Goal: Navigation & Orientation: Find specific page/section

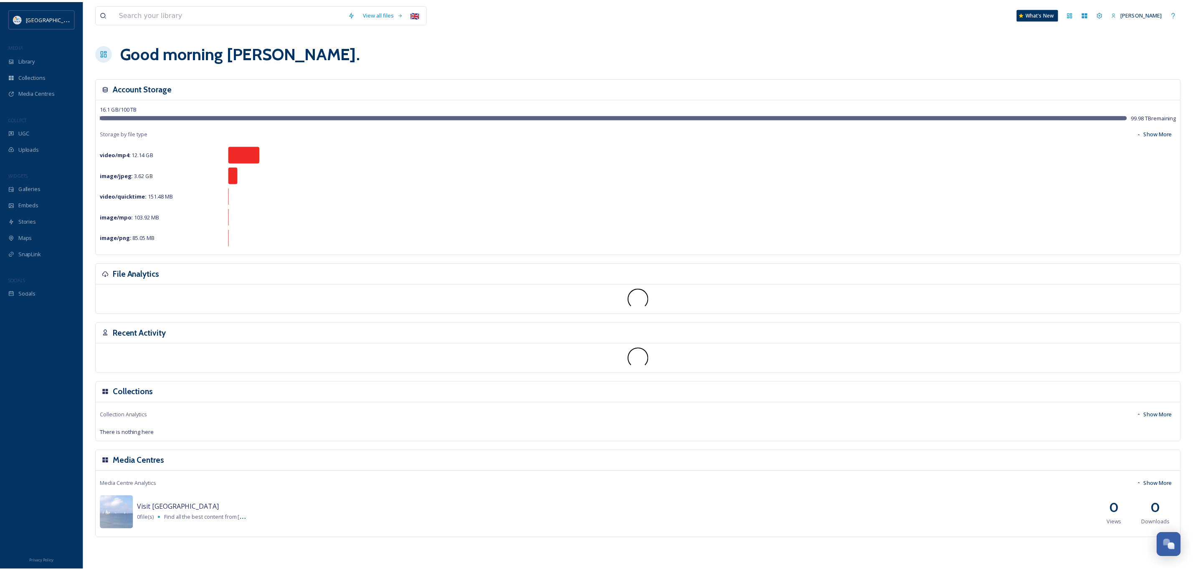
scroll to position [485, 0]
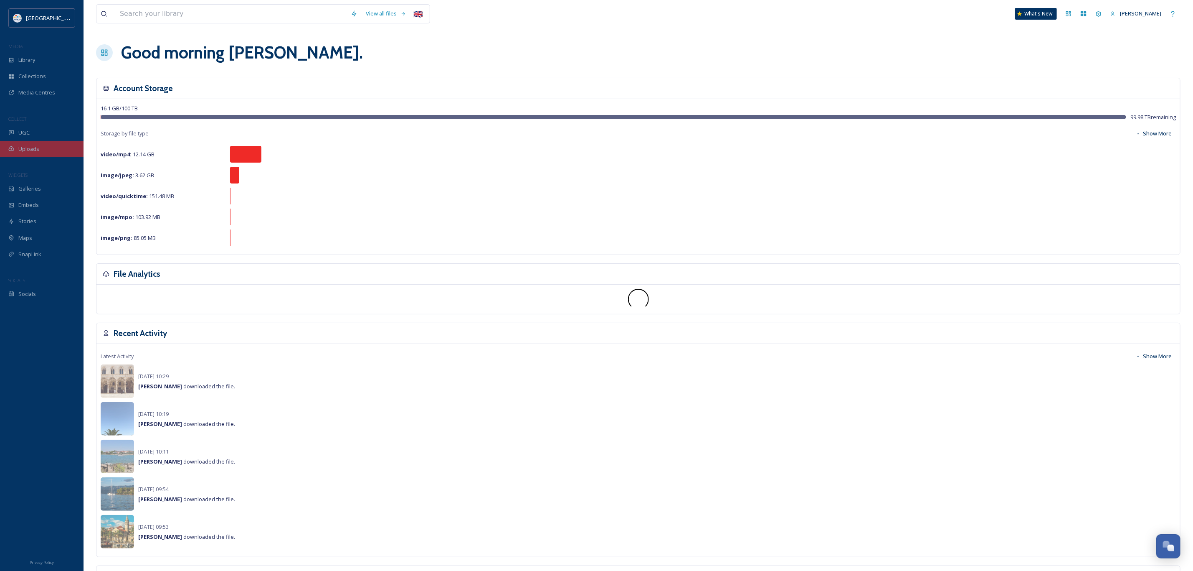
click at [27, 148] on span "Uploads" at bounding box center [28, 149] width 21 height 8
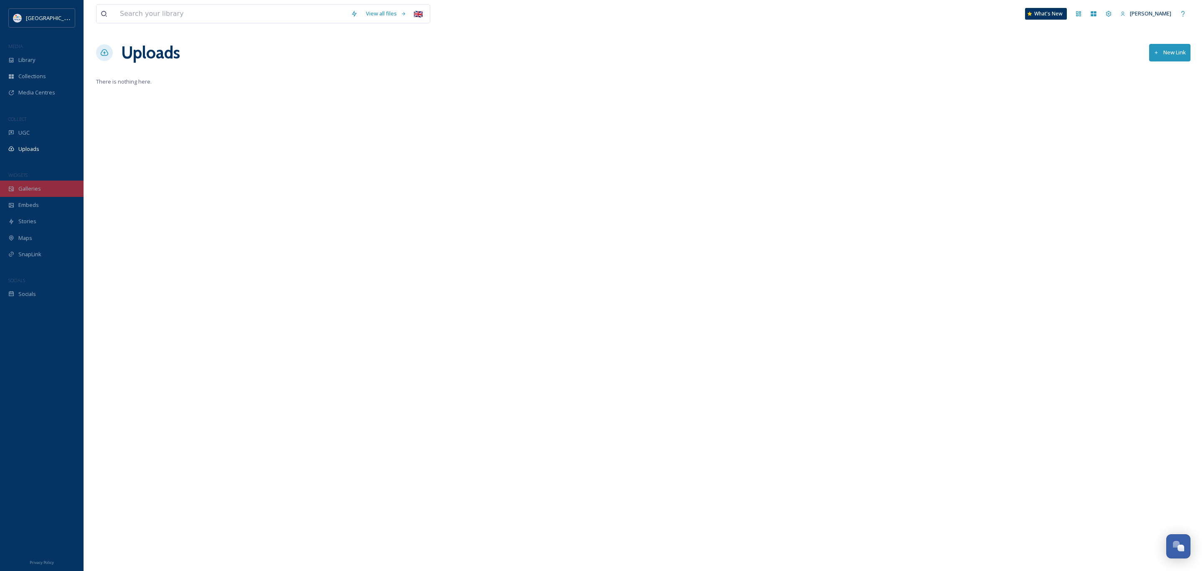
click at [39, 186] on span "Galleries" at bounding box center [29, 189] width 23 height 8
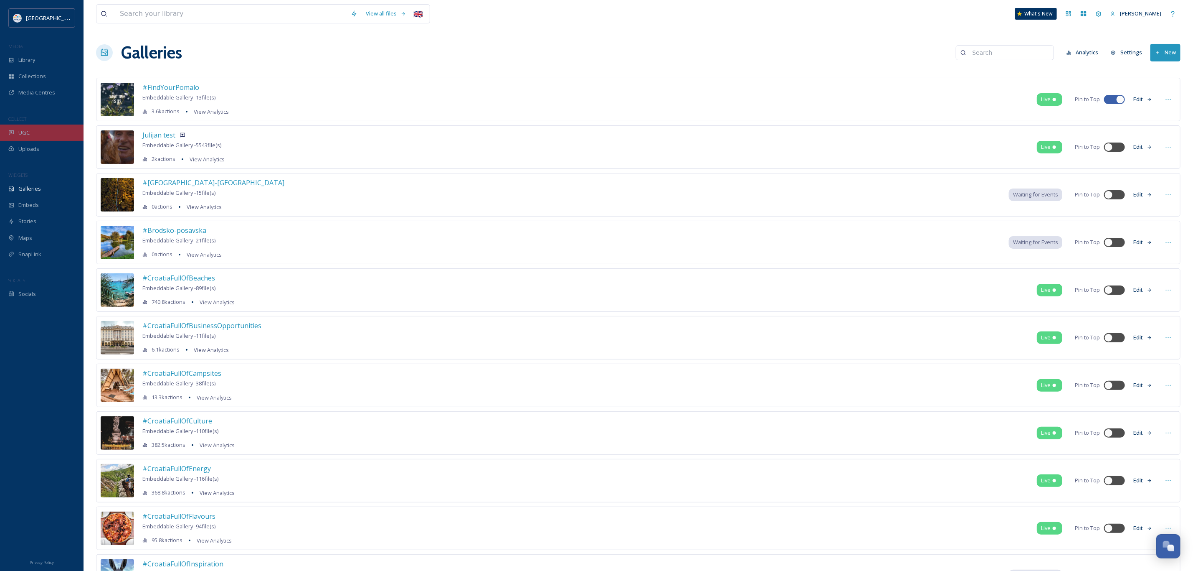
click at [23, 135] on span "UGC" at bounding box center [23, 133] width 11 height 8
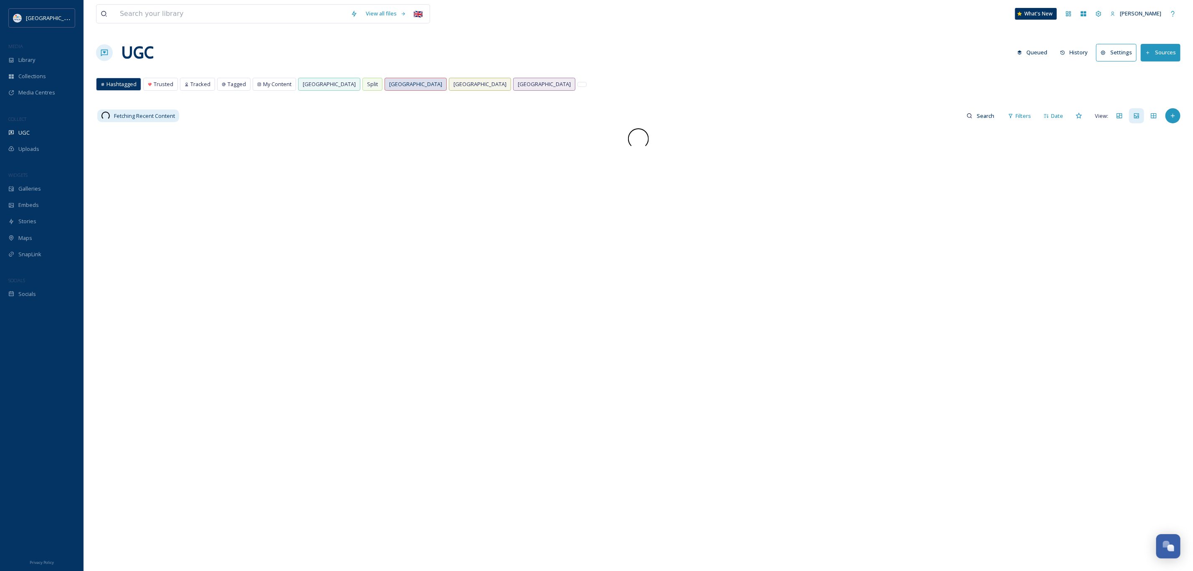
click at [389, 84] on span "[GEOGRAPHIC_DATA]" at bounding box center [415, 84] width 53 height 8
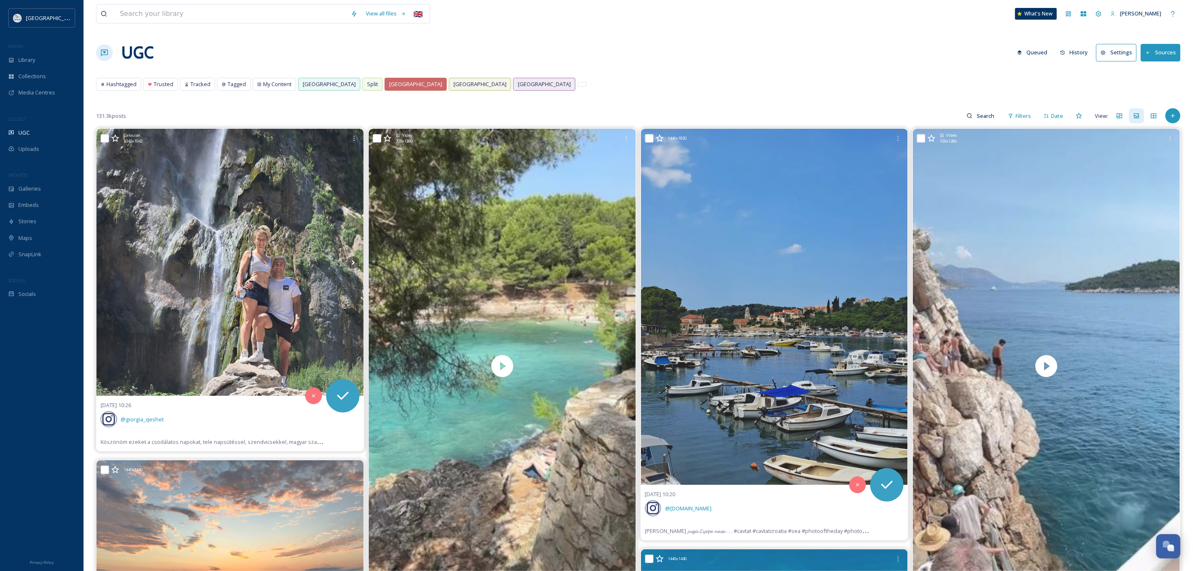
click at [389, 88] on span "[GEOGRAPHIC_DATA]" at bounding box center [415, 84] width 53 height 8
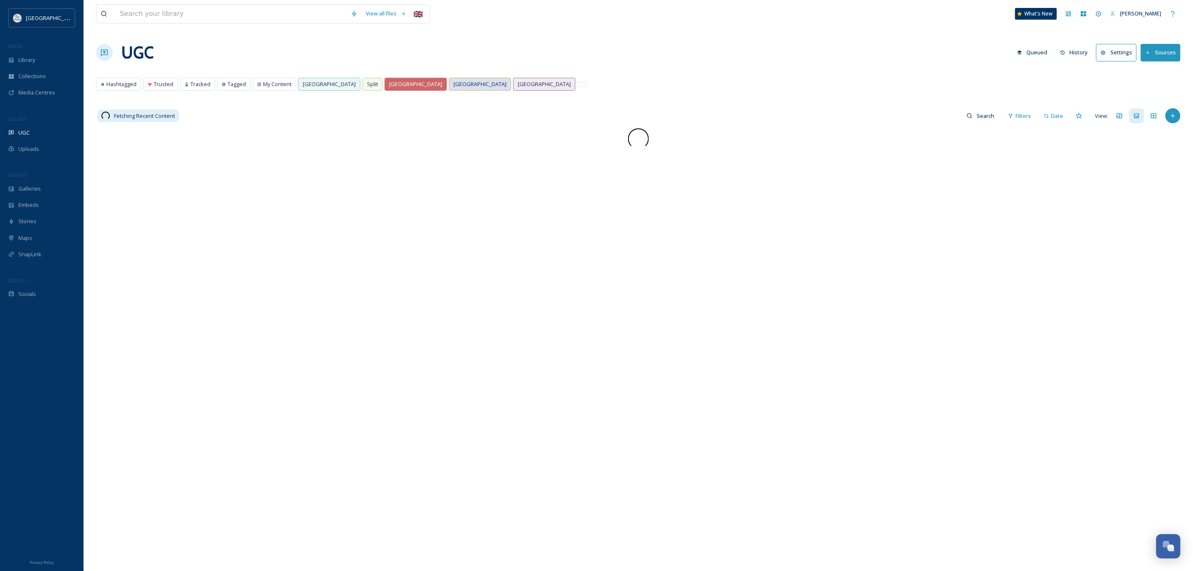
click at [454, 84] on span "[GEOGRAPHIC_DATA]" at bounding box center [480, 84] width 53 height 8
click at [389, 86] on span "[GEOGRAPHIC_DATA]" at bounding box center [415, 84] width 53 height 8
click at [454, 82] on span "[GEOGRAPHIC_DATA]" at bounding box center [480, 84] width 53 height 8
click at [554, 56] on div "UGC Queued History Settings Sources" at bounding box center [638, 52] width 1085 height 25
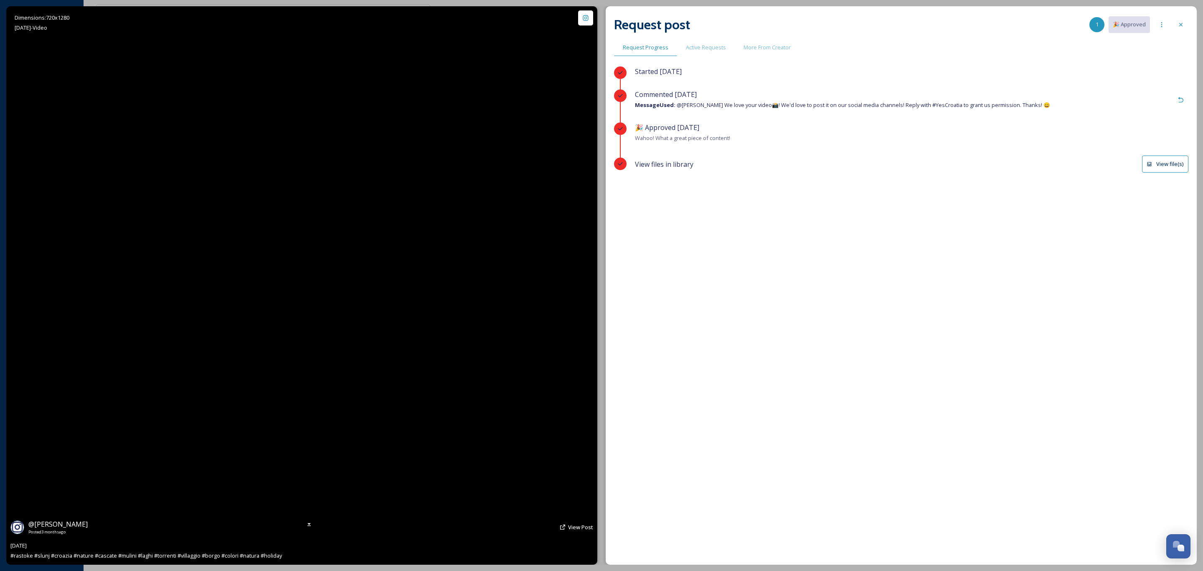
scroll to position [485, 0]
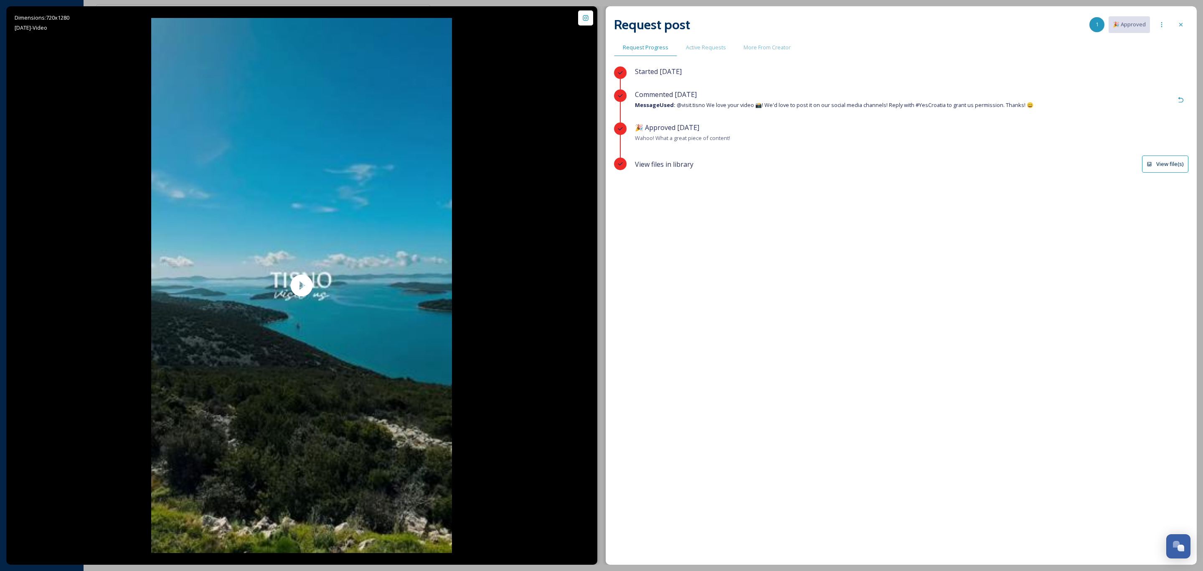
scroll to position [485, 0]
